Goal: Information Seeking & Learning: Learn about a topic

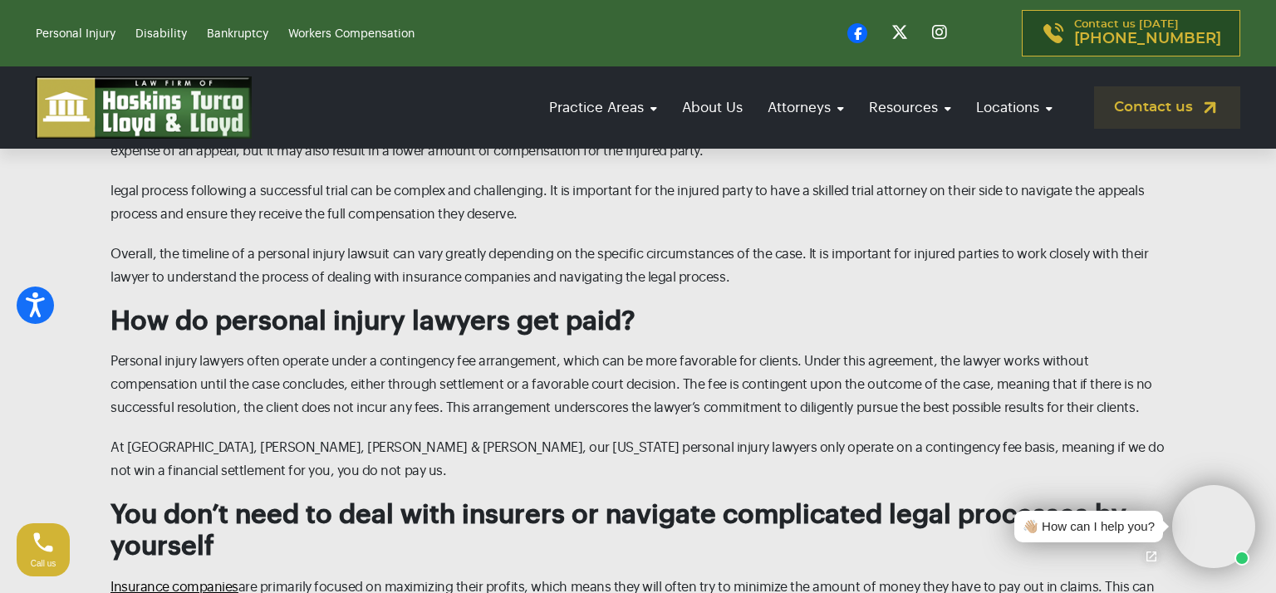
scroll to position [5333, 0]
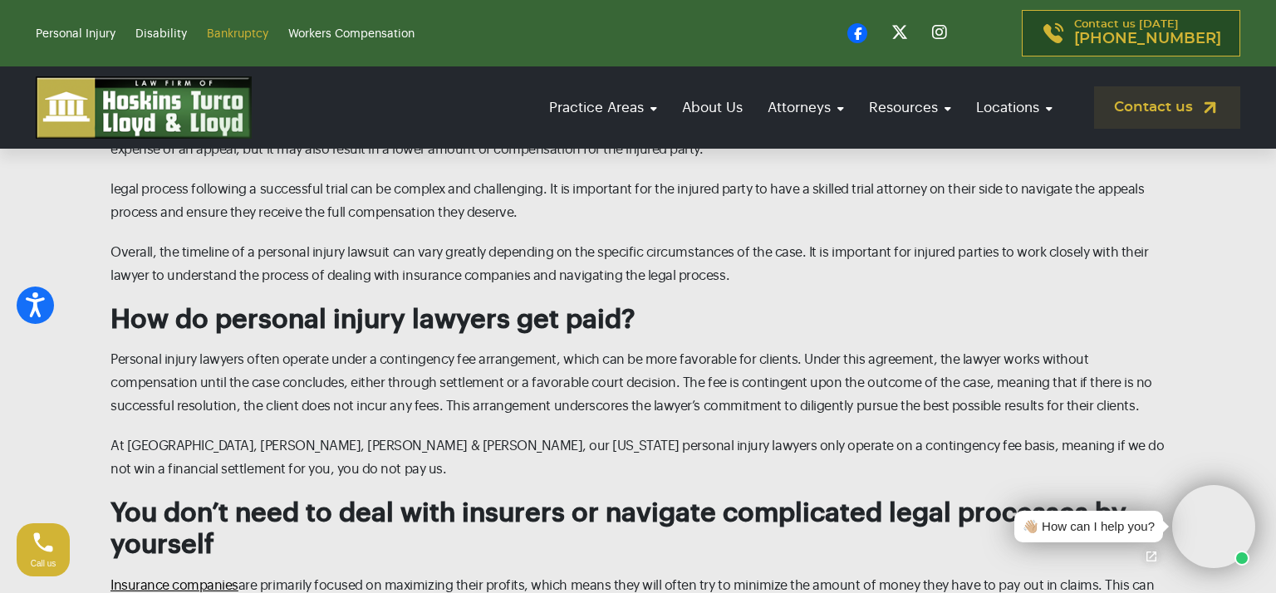
click at [235, 31] on link "Bankruptcy" at bounding box center [237, 34] width 61 height 12
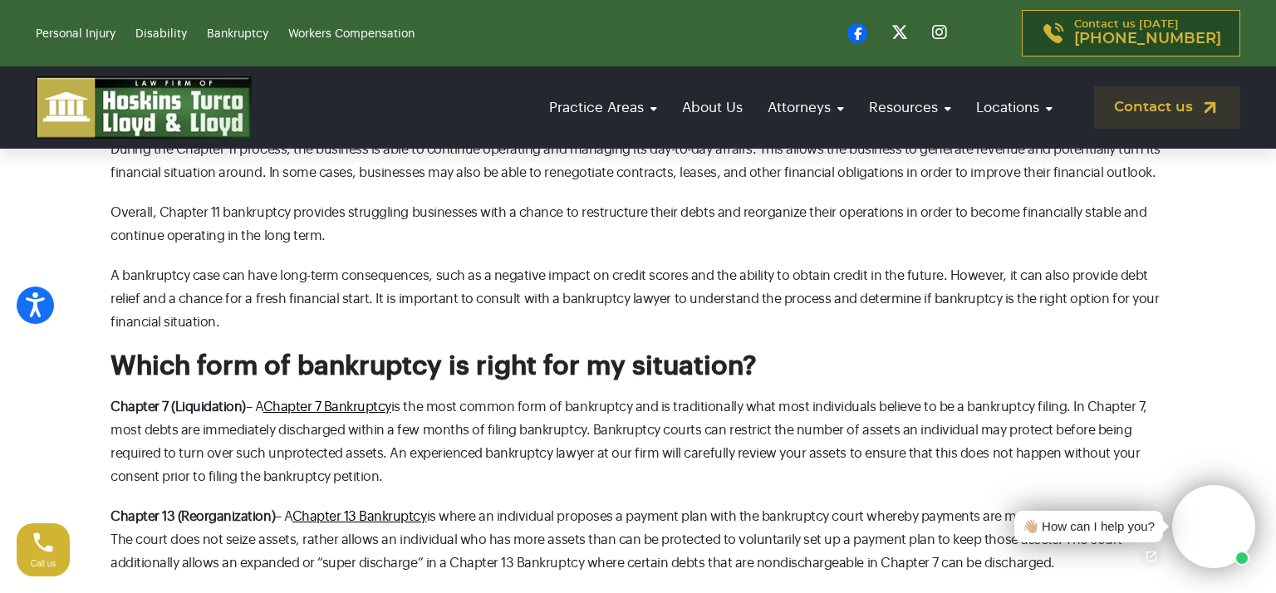
scroll to position [3292, 0]
click at [235, 31] on link "Bankruptcy" at bounding box center [237, 34] width 61 height 12
